Goal: Information Seeking & Learning: Learn about a topic

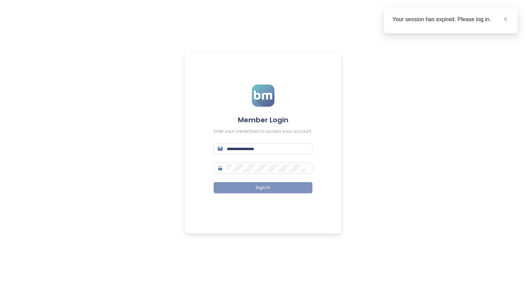
type input "**********"
click at [268, 190] on span "Sign In" at bounding box center [263, 188] width 15 height 7
click at [507, 18] on icon "close" at bounding box center [505, 19] width 5 height 5
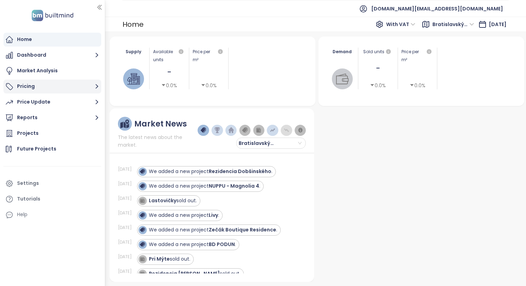
click at [74, 87] on button "Pricing" at bounding box center [52, 87] width 98 height 14
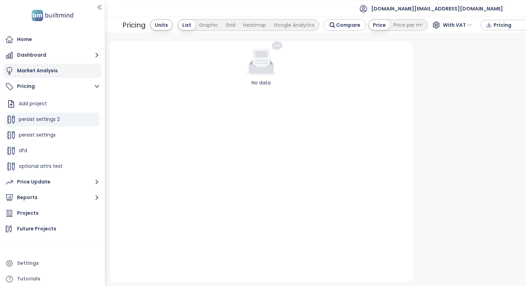
click at [60, 75] on div "Market Analysis" at bounding box center [52, 71] width 98 height 14
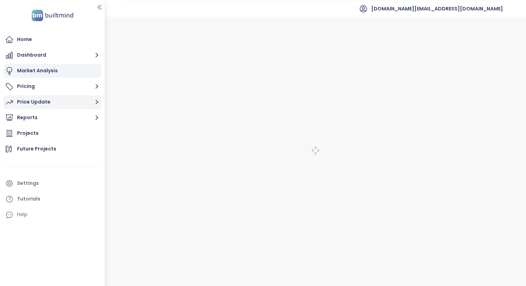
click at [58, 98] on button "Price Update" at bounding box center [52, 102] width 98 height 14
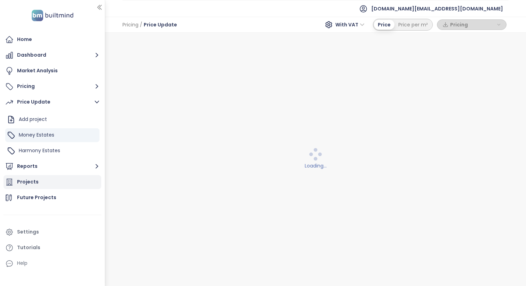
click at [60, 180] on div "Projects" at bounding box center [52, 182] width 98 height 14
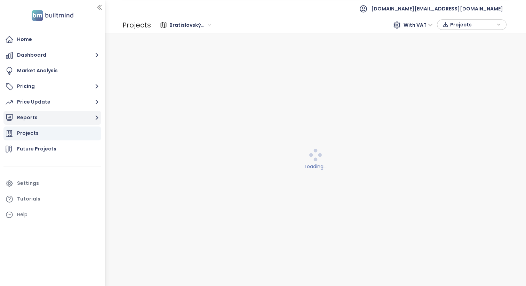
click at [60, 119] on button "Reports" at bounding box center [52, 118] width 98 height 14
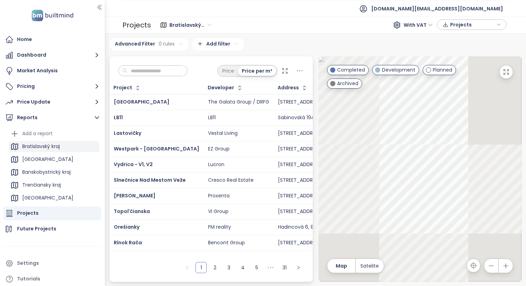
click at [63, 147] on div "Bratislavský kraj" at bounding box center [54, 146] width 91 height 11
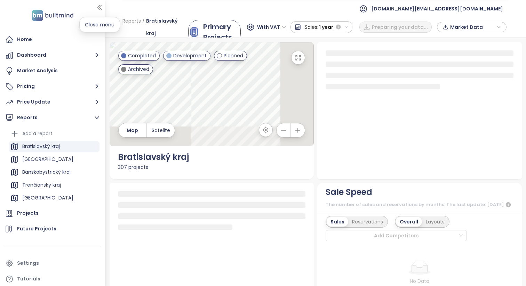
click at [101, 7] on icon "button" at bounding box center [99, 7] width 7 height 7
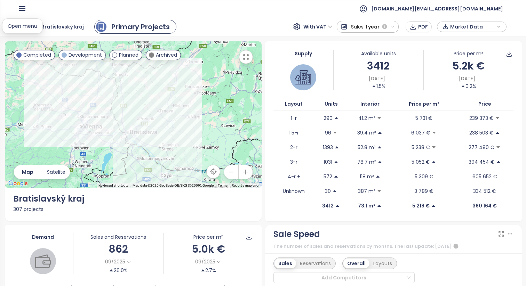
click at [22, 5] on icon "button" at bounding box center [22, 8] width 9 height 9
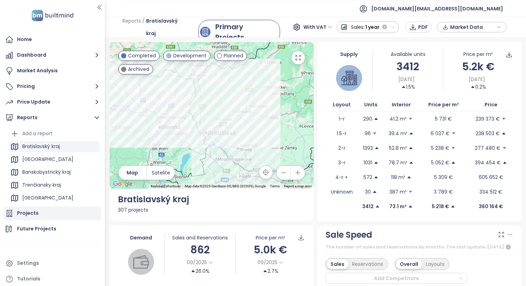
click at [46, 212] on div "Projects" at bounding box center [52, 214] width 98 height 14
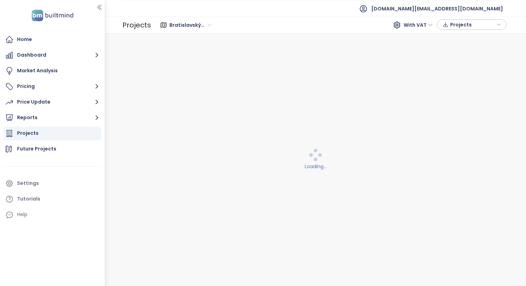
click at [101, 7] on icon "button" at bounding box center [99, 7] width 7 height 7
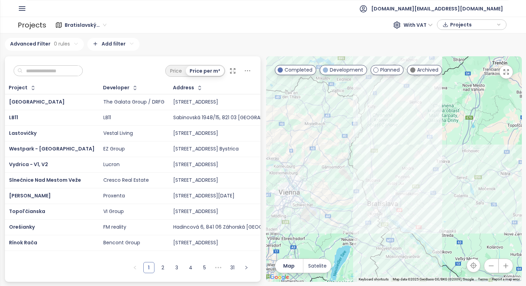
click at [58, 67] on input "text" at bounding box center [51, 71] width 56 height 10
click at [29, 164] on span "Vydrica - V1, V2" at bounding box center [28, 164] width 39 height 7
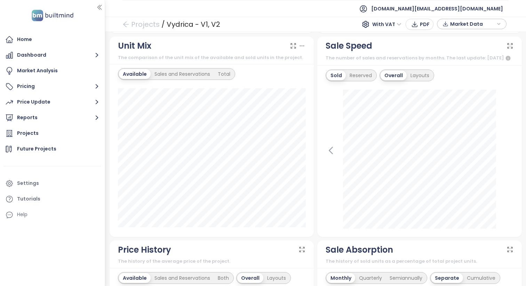
scroll to position [254, 0]
click at [169, 73] on div "Sales and Reservations" at bounding box center [182, 75] width 63 height 10
click at [226, 75] on div "Total" at bounding box center [226, 75] width 20 height 10
click at [101, 5] on icon "button" at bounding box center [99, 7] width 4 height 5
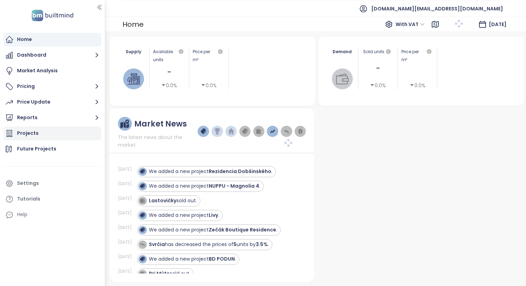
click at [48, 131] on div "Projects" at bounding box center [52, 134] width 98 height 14
